Goal: Check status: Check status

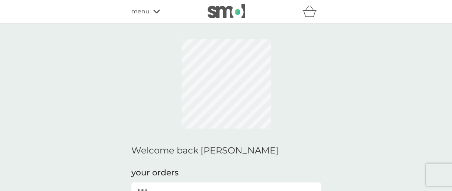
scroll to position [99, 0]
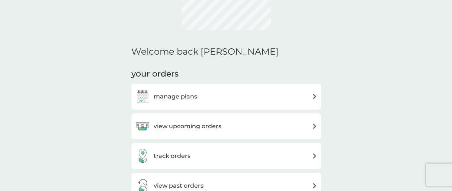
click at [217, 125] on h3 "view upcoming orders" at bounding box center [188, 127] width 68 height 10
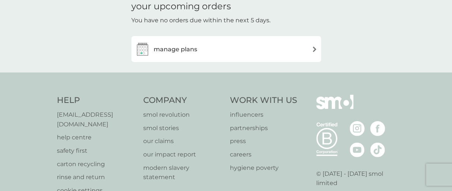
scroll to position [25, 0]
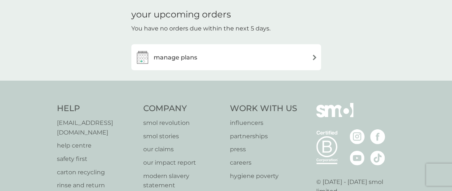
click at [313, 56] on img at bounding box center [315, 58] width 6 height 6
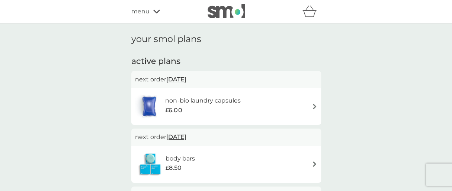
click at [156, 13] on icon at bounding box center [156, 12] width 7 height 4
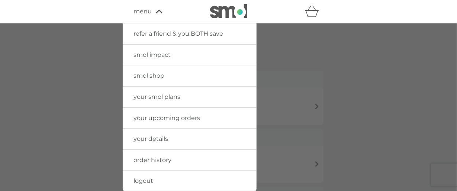
click at [167, 159] on span "order history" at bounding box center [153, 160] width 38 height 7
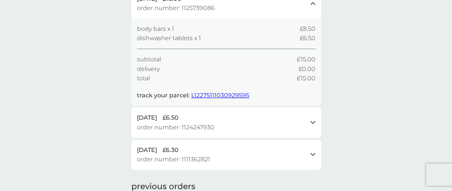
scroll to position [74, 0]
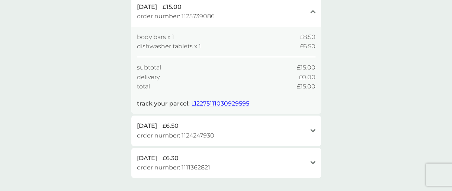
click at [217, 106] on span "L12275111030929595" at bounding box center [220, 103] width 58 height 7
